Goal: Task Accomplishment & Management: Complete application form

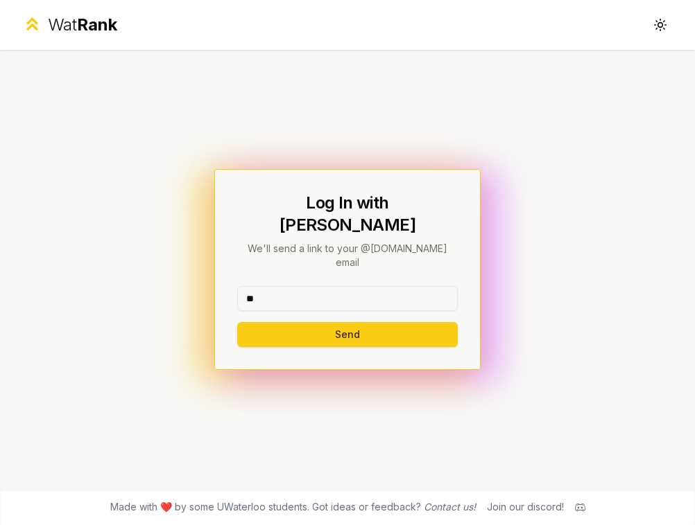
type input "*"
type input "******"
click at [237, 322] on button "Send" at bounding box center [347, 334] width 220 height 25
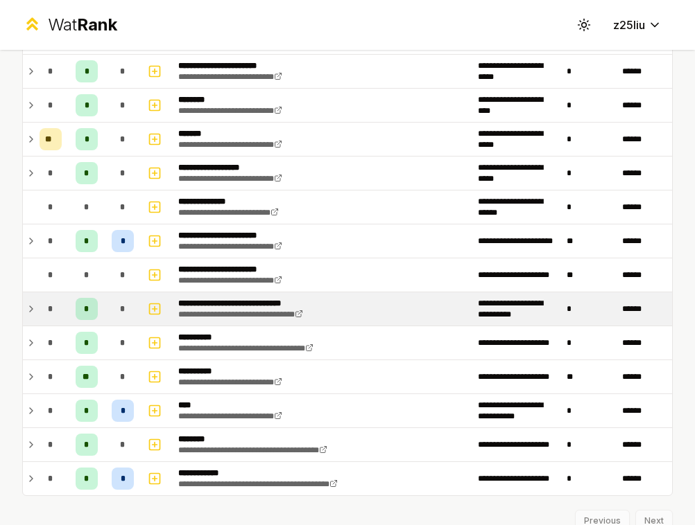
scroll to position [916, 0]
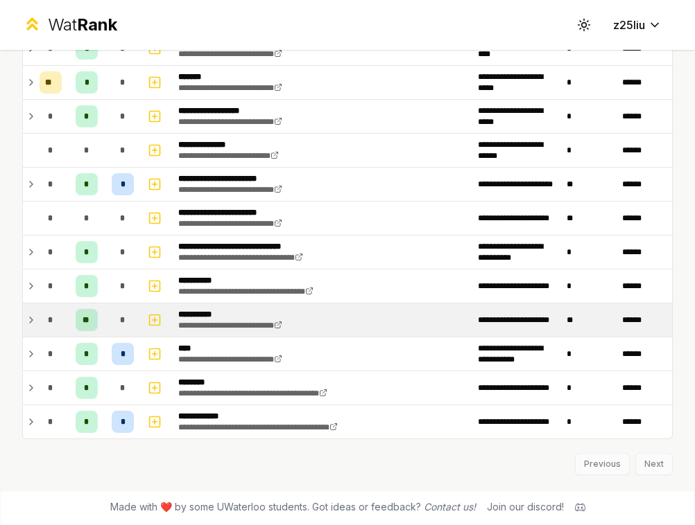
click at [233, 308] on td "**********" at bounding box center [322, 320] width 299 height 33
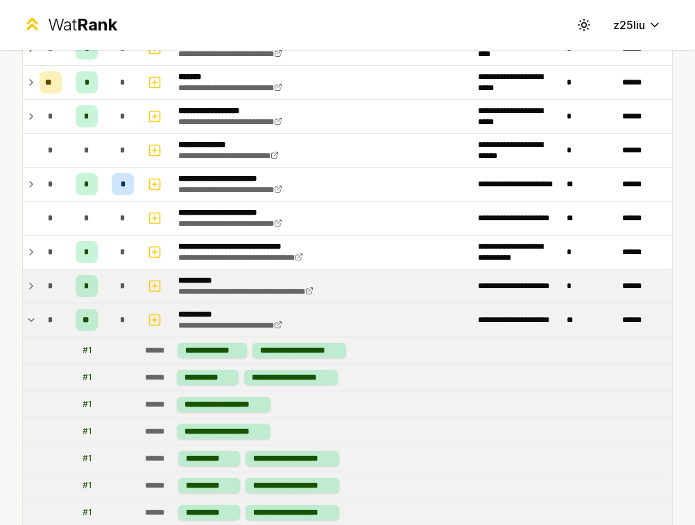
click at [31, 285] on icon at bounding box center [31, 287] width 3 height 6
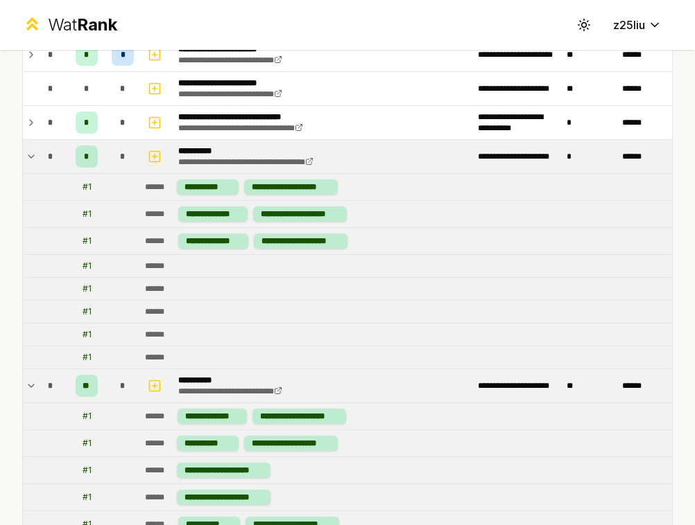
scroll to position [1014, 0]
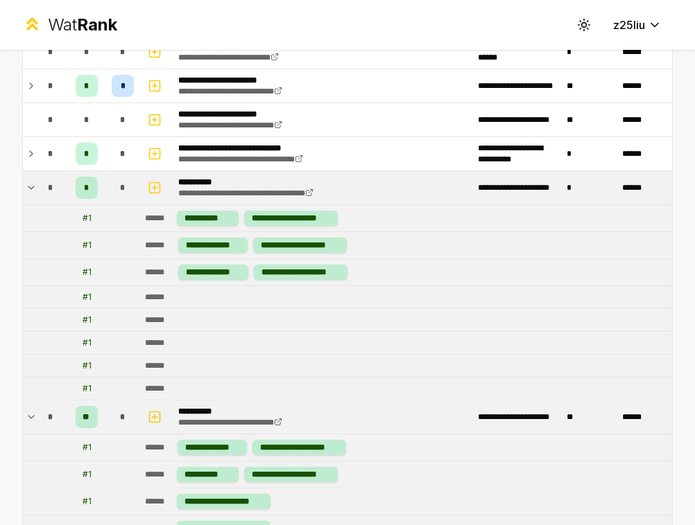
click at [26, 423] on icon at bounding box center [31, 417] width 11 height 17
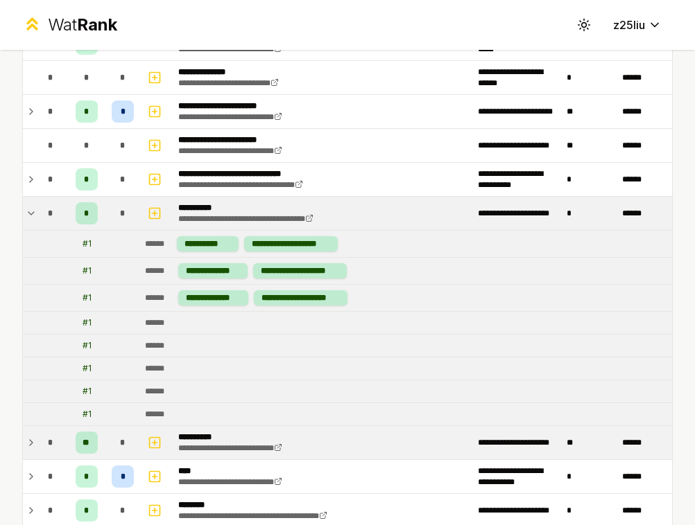
click at [30, 209] on icon at bounding box center [31, 213] width 11 height 17
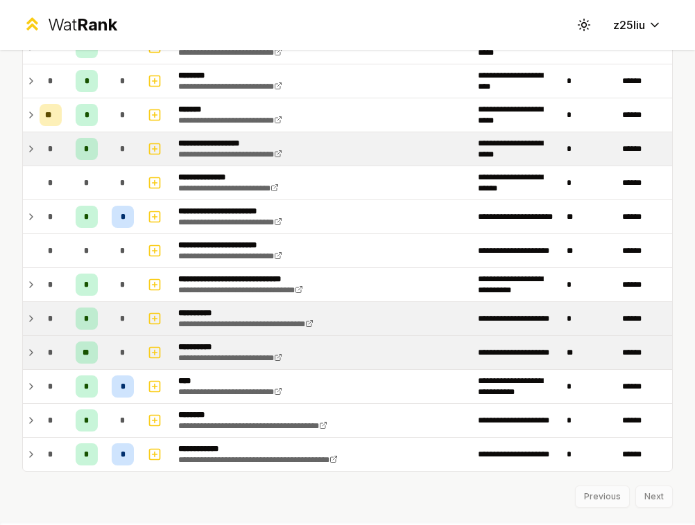
scroll to position [880, 0]
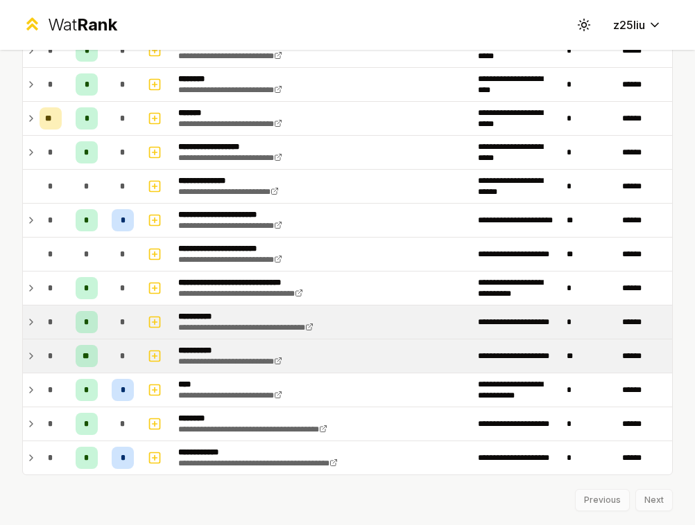
click at [37, 326] on td "*" at bounding box center [50, 322] width 33 height 33
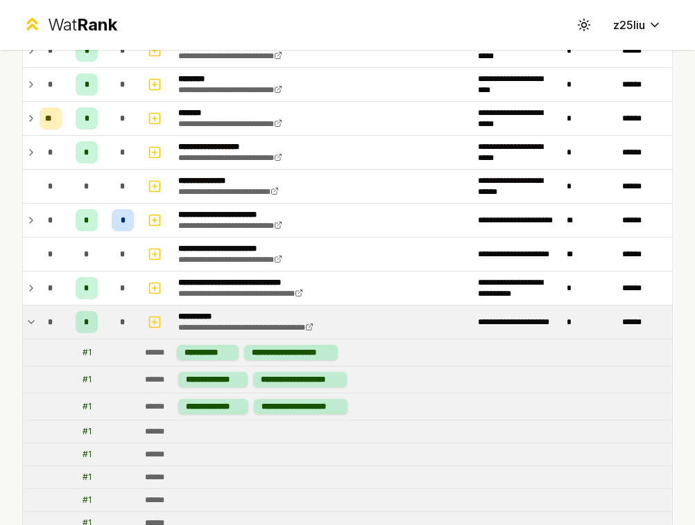
scroll to position [1111, 0]
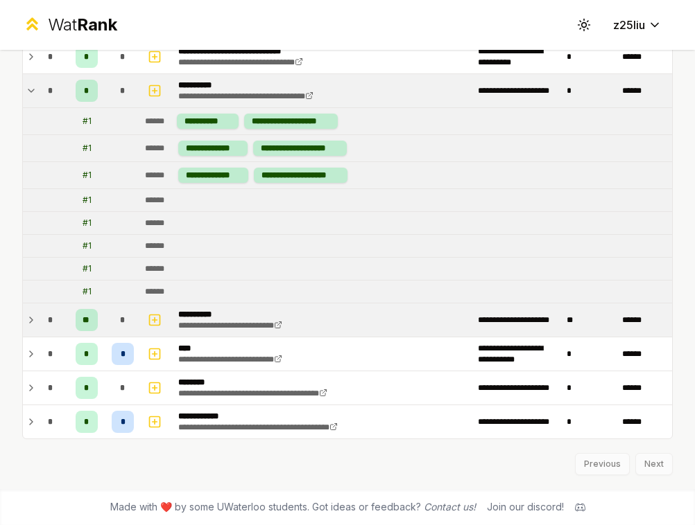
click at [37, 326] on td "*" at bounding box center [50, 320] width 33 height 33
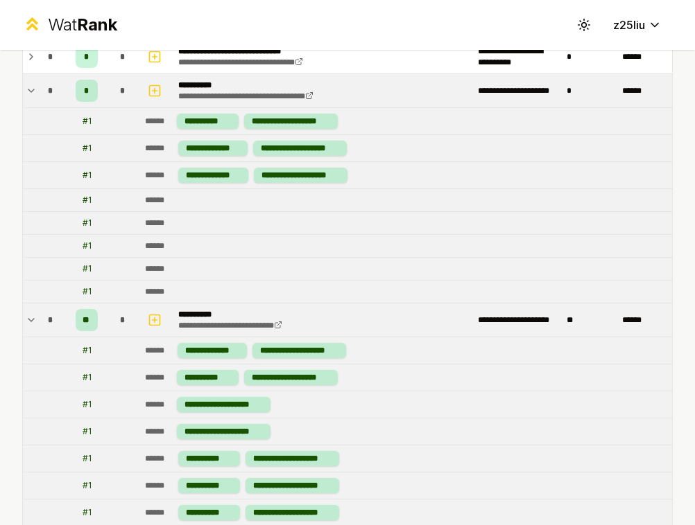
scroll to position [1036, 0]
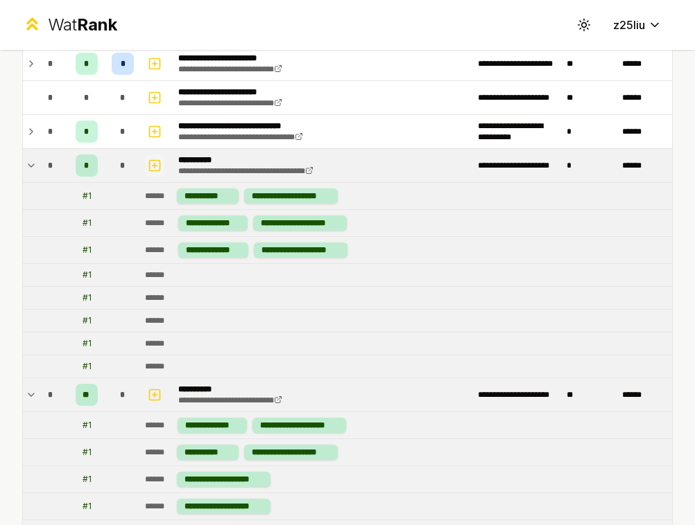
click at [157, 164] on icon "button" at bounding box center [155, 165] width 14 height 17
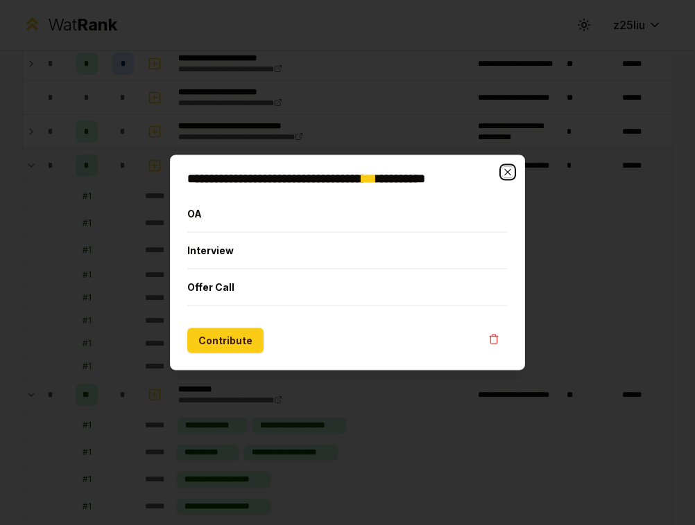
click at [512, 169] on icon "button" at bounding box center [507, 172] width 11 height 11
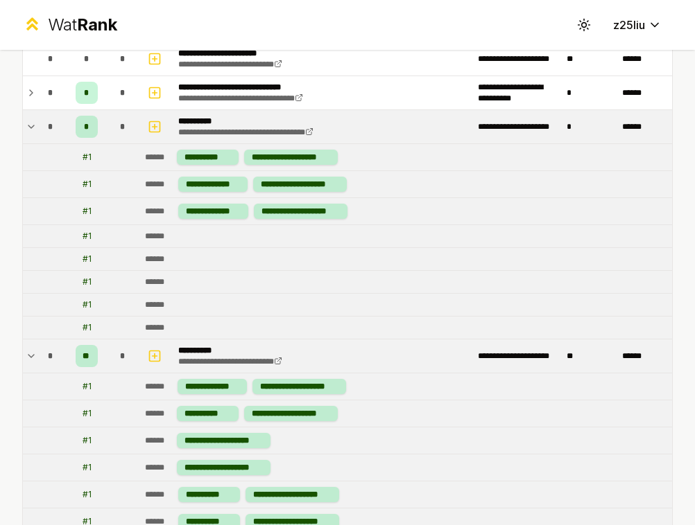
scroll to position [948, 0]
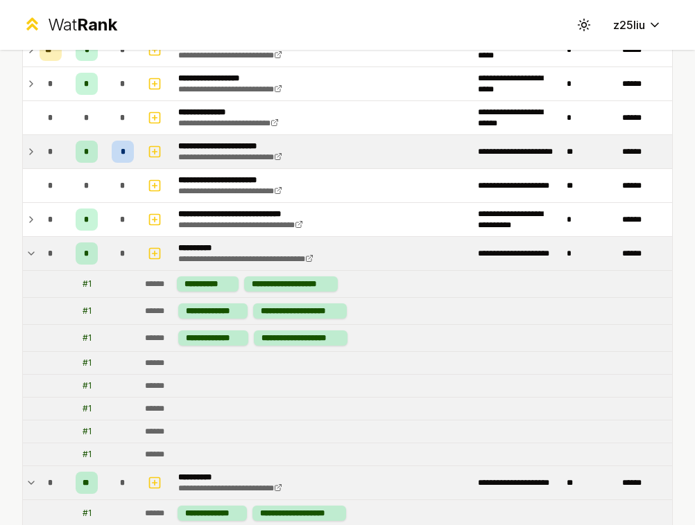
click at [31, 144] on icon at bounding box center [31, 152] width 11 height 17
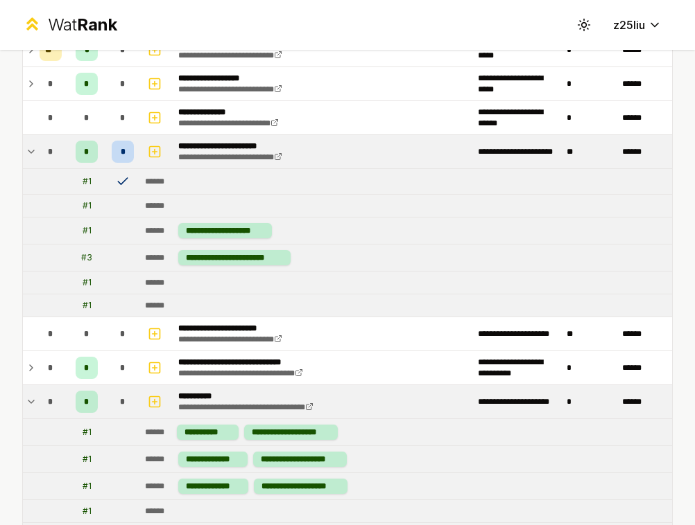
click at [32, 150] on icon at bounding box center [31, 152] width 11 height 17
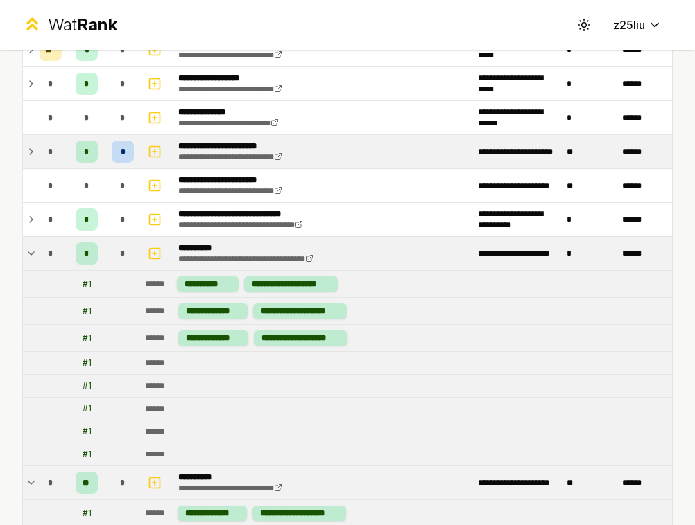
click at [32, 150] on icon at bounding box center [31, 152] width 11 height 17
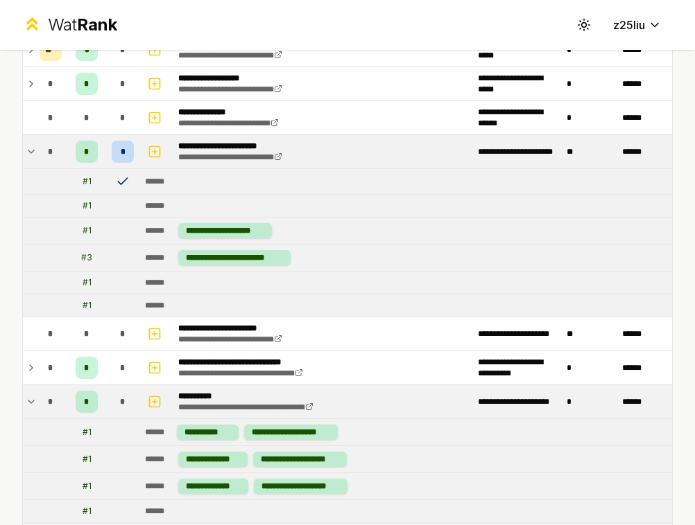
click at [123, 181] on icon at bounding box center [123, 182] width 14 height 14
click at [31, 146] on icon at bounding box center [31, 152] width 11 height 17
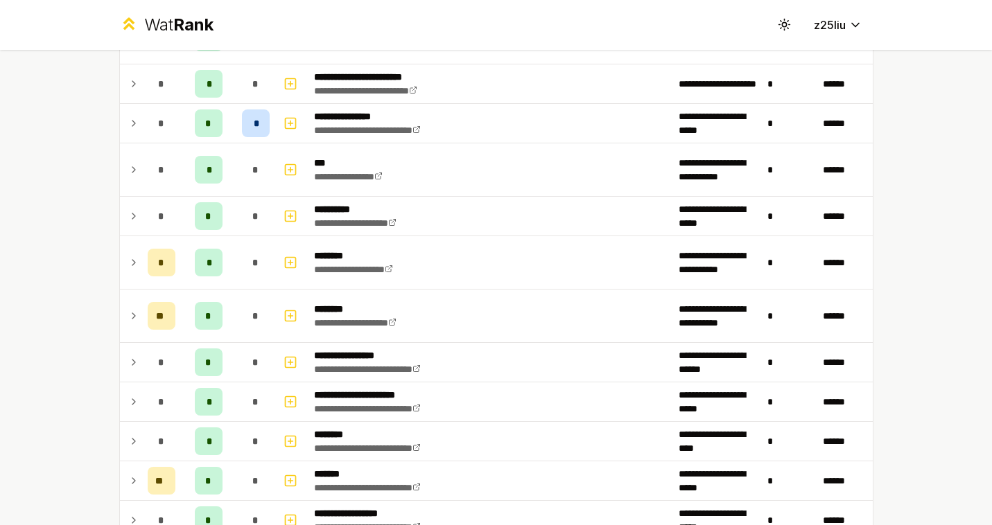
scroll to position [607, 0]
